Goal: Information Seeking & Learning: Check status

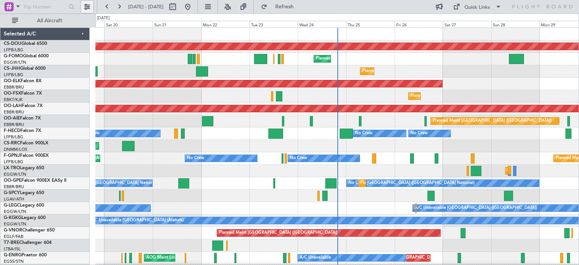
click at [92, 6] on button at bounding box center [87, 7] width 12 height 12
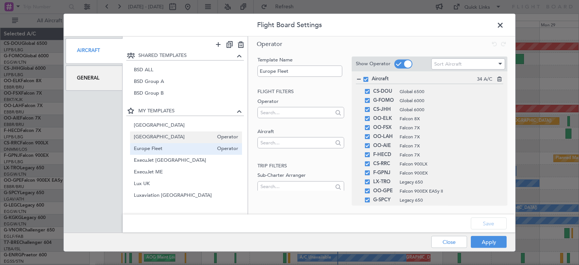
click at [159, 138] on span "[GEOGRAPHIC_DATA]" at bounding box center [174, 137] width 80 height 8
type input "[GEOGRAPHIC_DATA]"
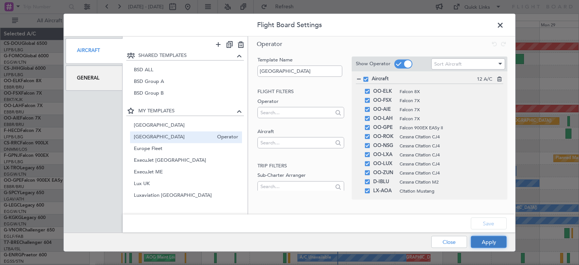
click at [480, 240] on button "Apply" at bounding box center [489, 242] width 36 height 12
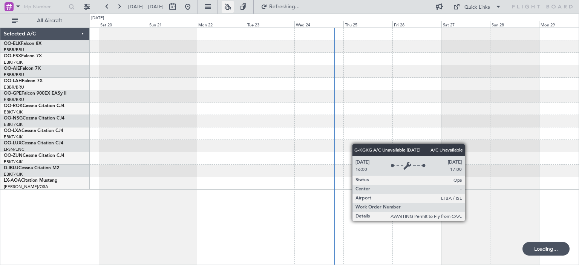
click at [234, 5] on button at bounding box center [228, 7] width 12 height 12
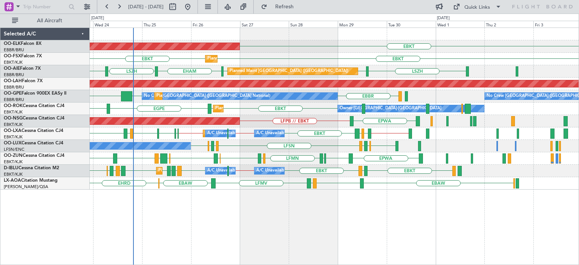
click at [226, 87] on div "Planned Maint [PERSON_NAME]-[GEOGRAPHIC_DATA][PERSON_NAME] ([GEOGRAPHIC_DATA][P…" at bounding box center [334, 84] width 489 height 12
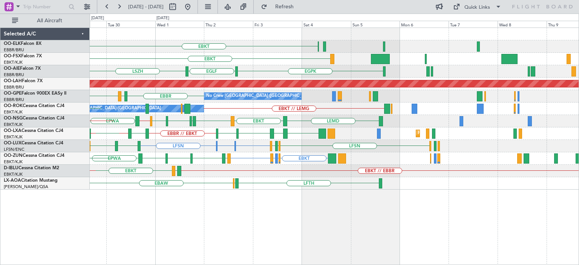
click at [154, 125] on div "EBKT EBKT [GEOGRAPHIC_DATA] [GEOGRAPHIC_DATA] [GEOGRAPHIC_DATA] [GEOGRAPHIC_DAT…" at bounding box center [334, 109] width 489 height 162
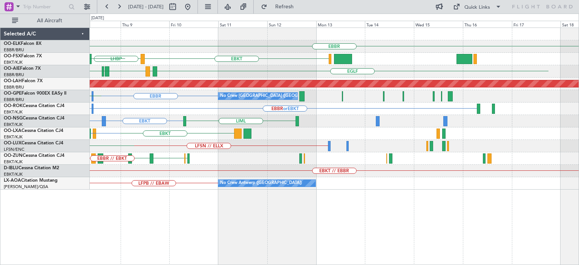
click at [58, 148] on div "EBBR LIML EBKT LHBP KTEB KPVD [GEOGRAPHIC_DATA] LEDC LEMD [GEOGRAPHIC_DATA] LEM…" at bounding box center [289, 139] width 579 height 251
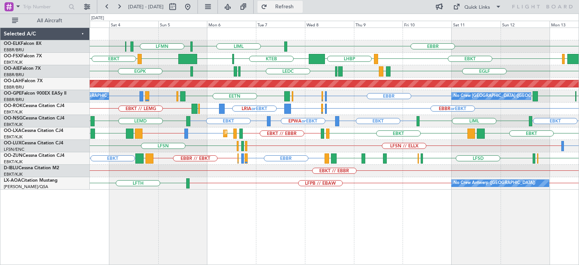
click at [283, 5] on button "Refresh" at bounding box center [279, 7] width 45 height 12
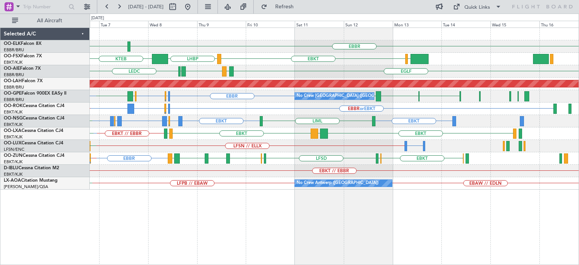
click at [411, 176] on div "EBBR LIML LFMN [GEOGRAPHIC_DATA] EBKT LIMC EBKT LHBP KTEB KPVD LHBP EBKT [GEOGR…" at bounding box center [334, 109] width 489 height 162
